Goal: Navigation & Orientation: Find specific page/section

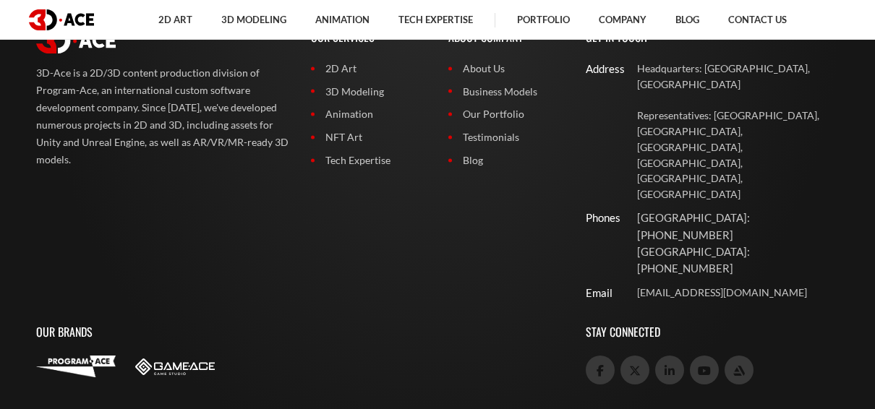
scroll to position [5675, 0]
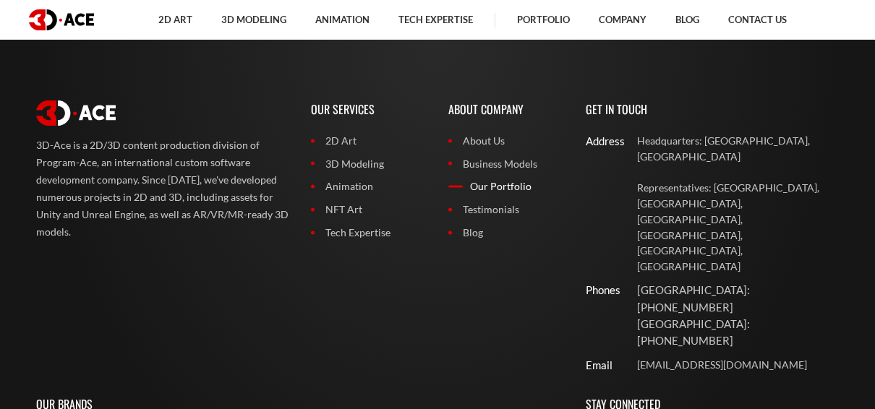
click at [493, 187] on link "Our Portfolio" at bounding box center [506, 187] width 116 height 16
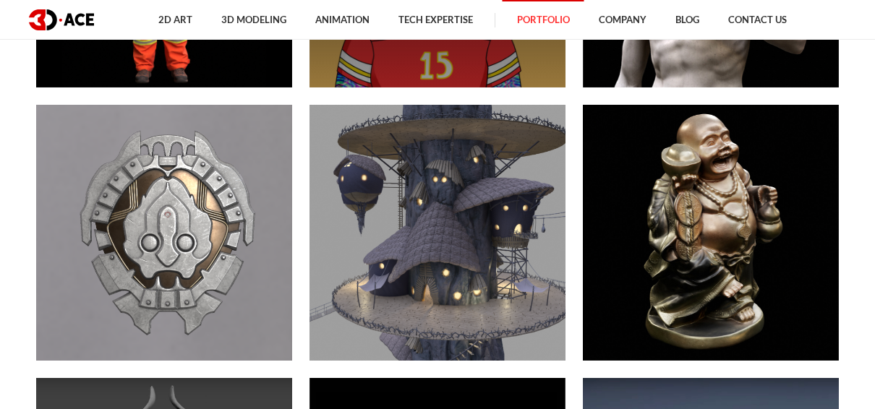
scroll to position [1953, 0]
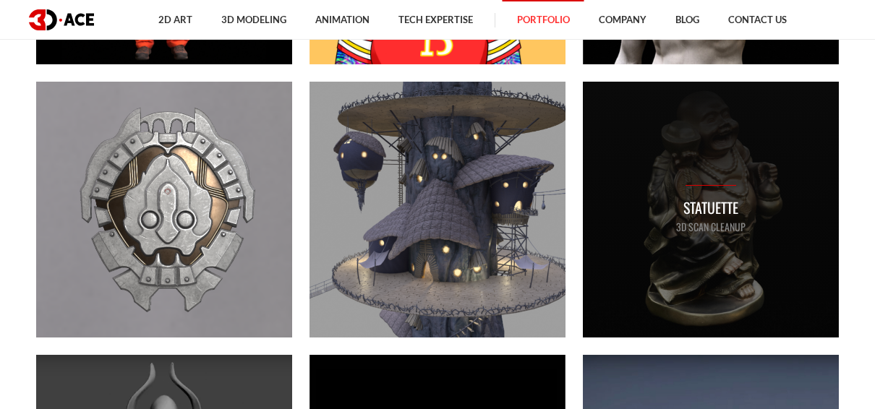
click at [654, 224] on div "Statuette 3D Scan Cleanup" at bounding box center [711, 210] width 256 height 256
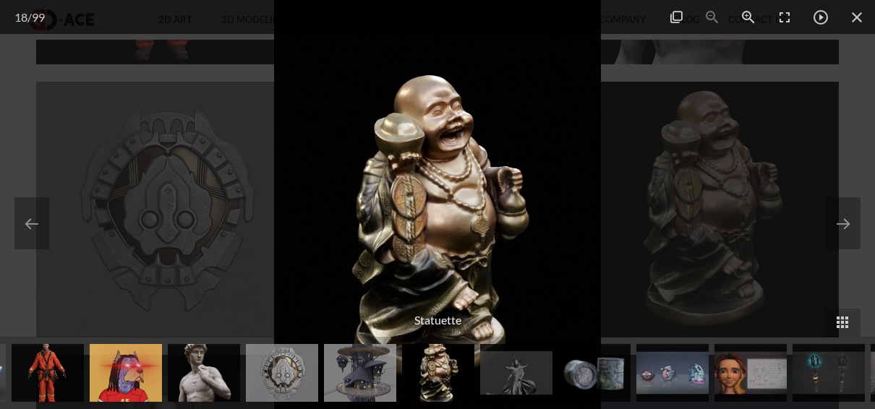
click at [652, 227] on div at bounding box center [437, 204] width 875 height 409
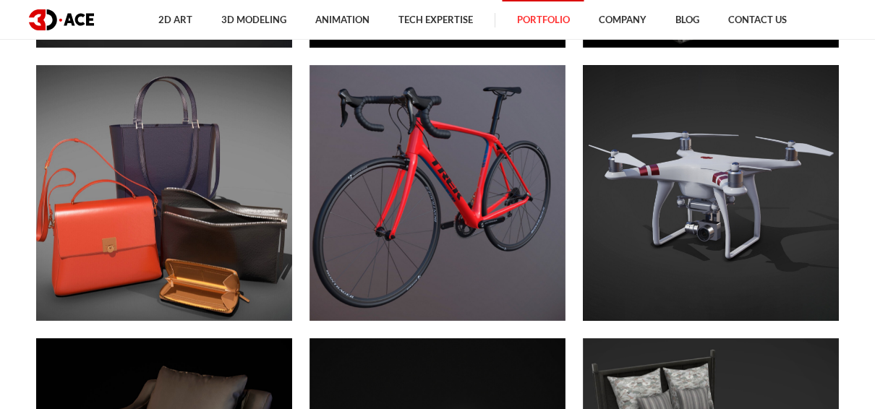
scroll to position [4991, 0]
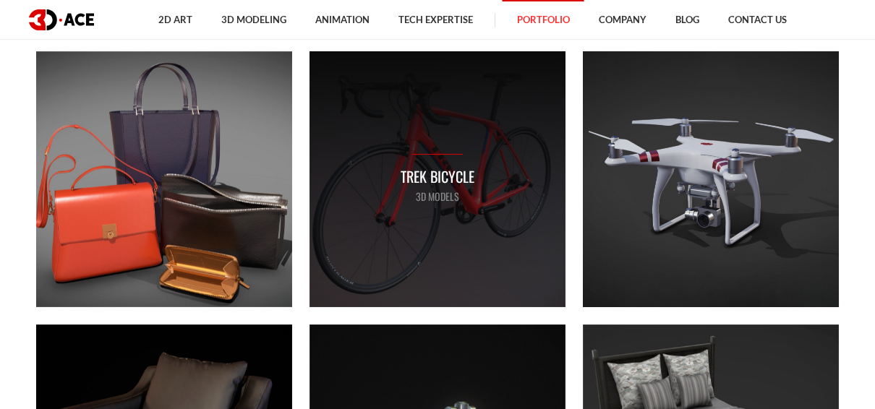
click at [451, 222] on div "Trek Bicycle 3D MODELS" at bounding box center [438, 179] width 256 height 256
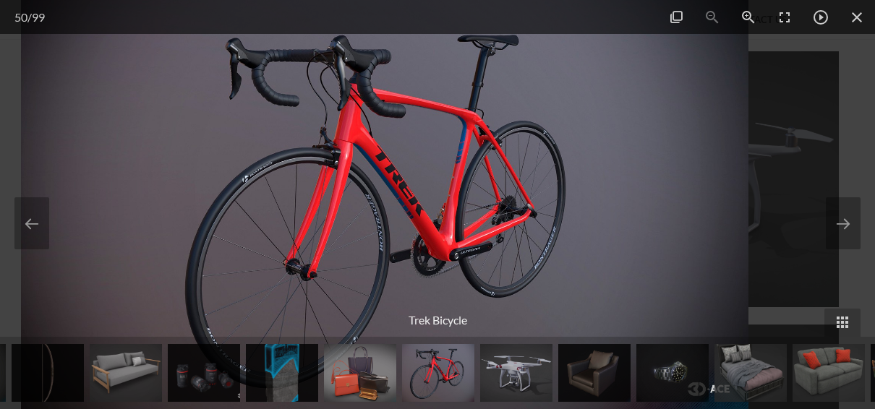
drag, startPoint x: 462, startPoint y: 218, endPoint x: 449, endPoint y: 227, distance: 15.5
click at [446, 227] on img at bounding box center [385, 204] width 728 height 409
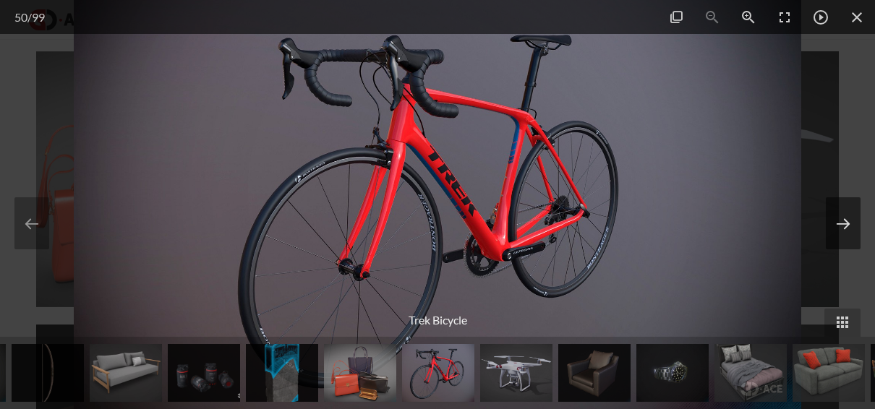
click at [849, 227] on button at bounding box center [843, 223] width 35 height 52
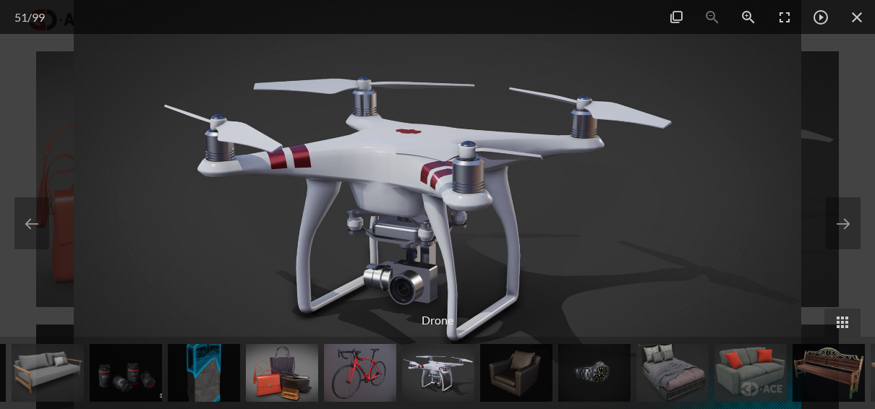
click at [825, 169] on div at bounding box center [437, 204] width 875 height 409
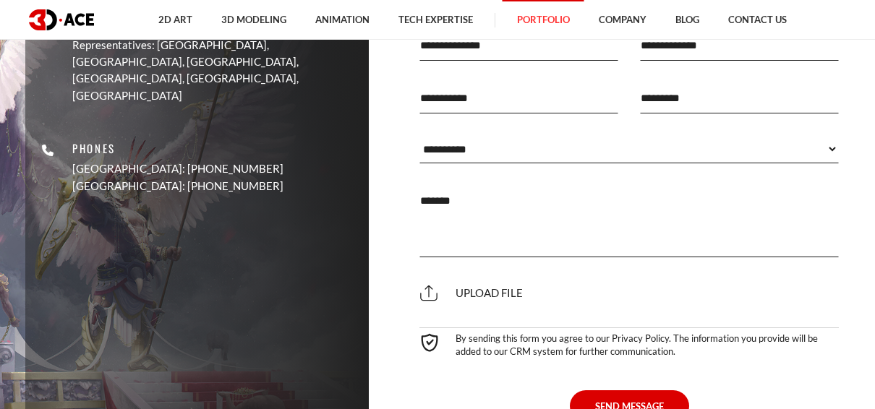
scroll to position [10055, 0]
